Goal: Find contact information: Find contact information

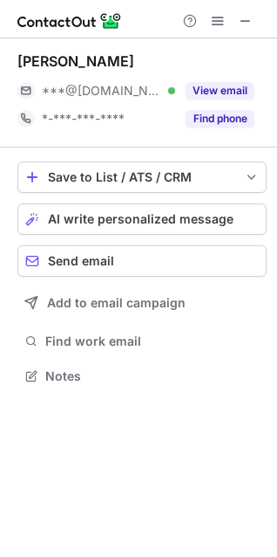
scroll to position [384, 277]
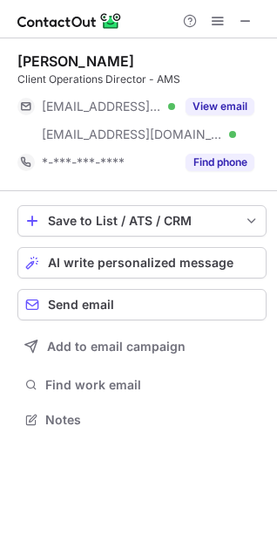
scroll to position [407, 277]
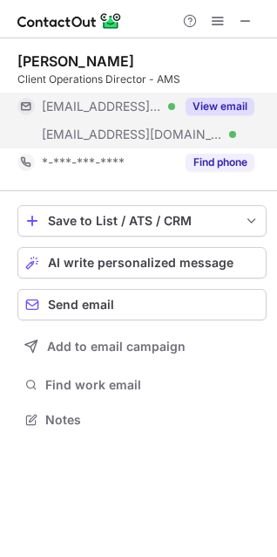
click at [209, 105] on button "View email" at bounding box center [220, 106] width 69 height 17
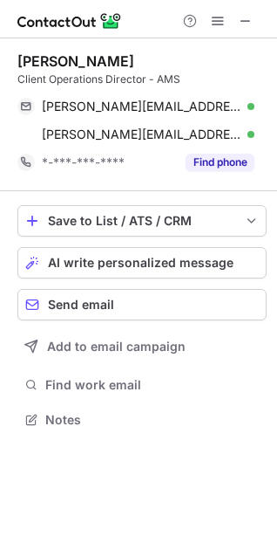
scroll to position [8, 8]
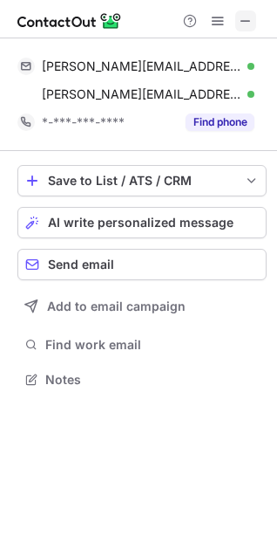
click at [243, 23] on span at bounding box center [246, 21] width 14 height 14
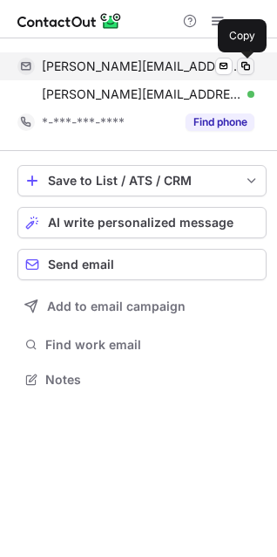
click at [245, 70] on span at bounding box center [246, 66] width 14 height 14
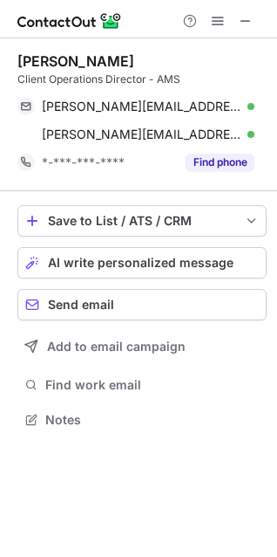
scroll to position [9, 8]
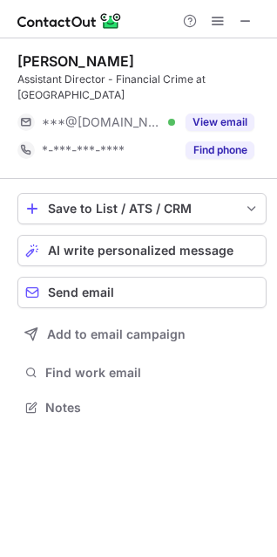
scroll to position [9, 8]
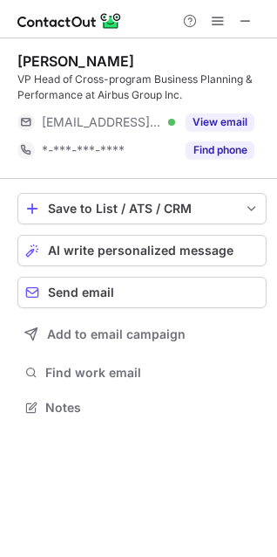
scroll to position [394, 277]
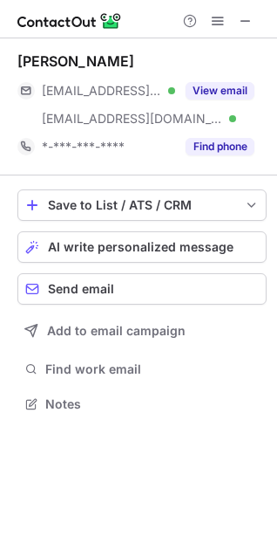
scroll to position [391, 277]
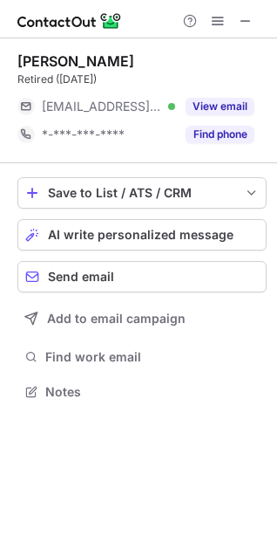
scroll to position [9, 8]
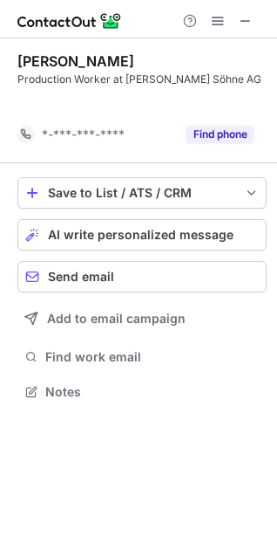
scroll to position [352, 277]
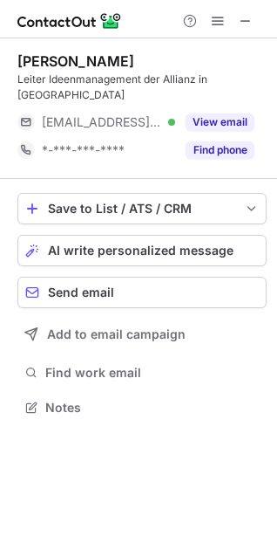
scroll to position [394, 277]
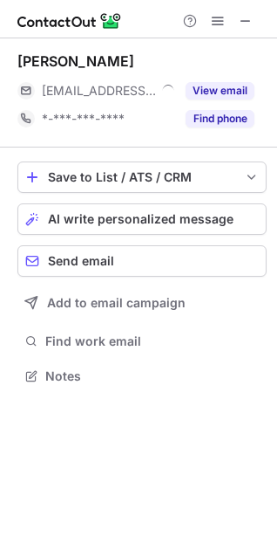
scroll to position [363, 277]
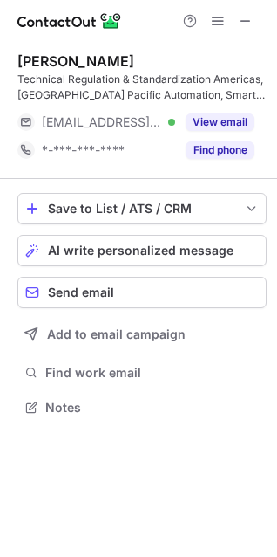
scroll to position [394, 277]
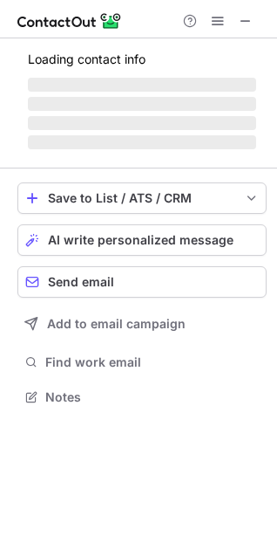
scroll to position [9, 8]
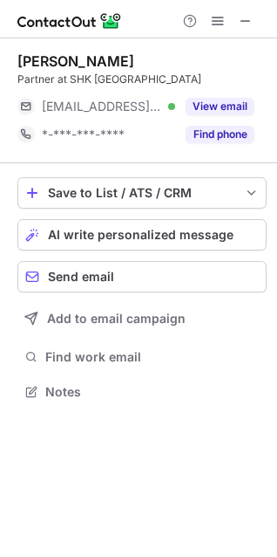
scroll to position [9, 8]
